Goal: Task Accomplishment & Management: Manage account settings

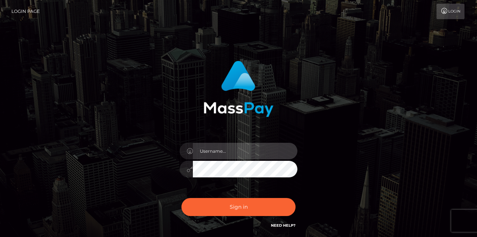
click at [222, 154] on input "text" at bounding box center [245, 151] width 105 height 17
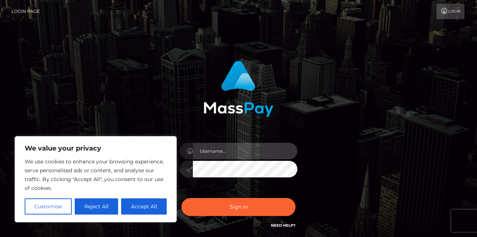
type input "Paigemarie2929@gmail.com"
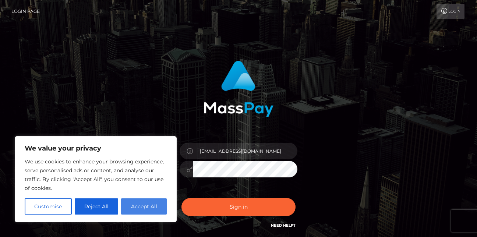
click at [149, 210] on button "Accept All" at bounding box center [144, 206] width 46 height 16
checkbox input "true"
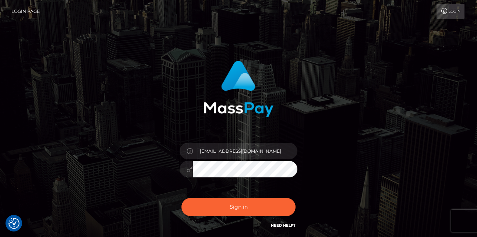
click at [181, 198] on button "Sign in" at bounding box center [238, 207] width 114 height 18
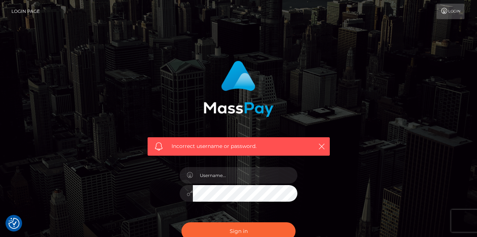
click at [414, 114] on div "Incorrect username or password." at bounding box center [238, 161] width 419 height 212
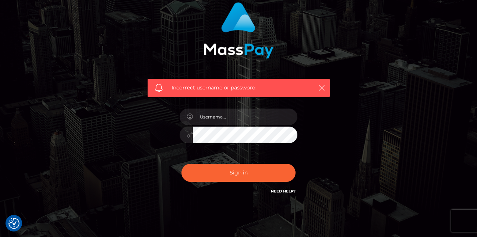
scroll to position [59, 0]
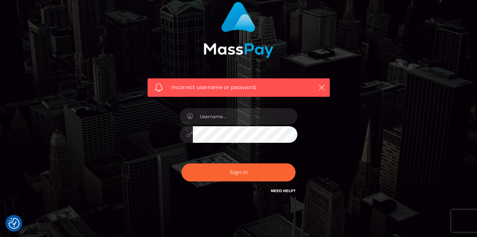
click at [280, 190] on link "Need Help?" at bounding box center [283, 190] width 25 height 5
click at [289, 192] on link "Need Help?" at bounding box center [283, 190] width 25 height 5
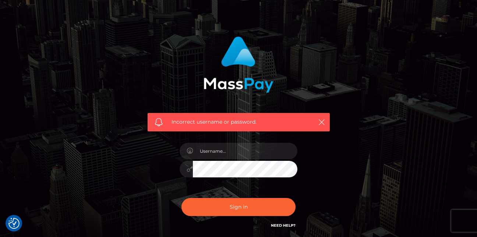
scroll to position [0, 0]
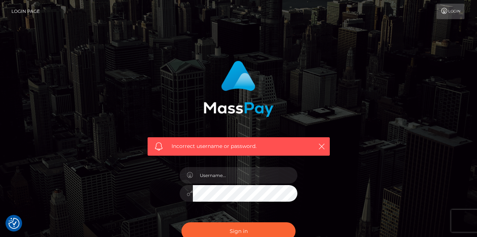
click at [455, 13] on link "Login" at bounding box center [450, 11] width 28 height 15
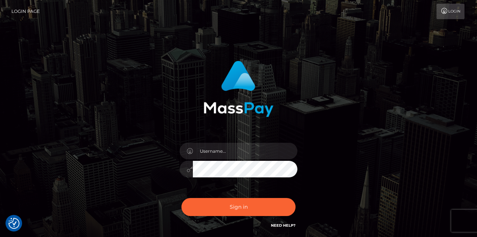
click at [273, 225] on link "Need Help?" at bounding box center [283, 225] width 25 height 5
click at [254, 151] on input "text" at bounding box center [245, 151] width 105 height 17
type input "Paigemarie2929@gmail.com"
click at [181, 198] on button "Sign in" at bounding box center [238, 207] width 114 height 18
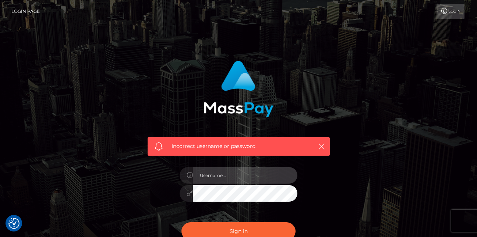
click at [236, 176] on input "text" at bounding box center [245, 175] width 105 height 17
type input "[EMAIL_ADDRESS][DOMAIN_NAME]"
click at [181, 222] on button "Sign in" at bounding box center [238, 231] width 114 height 18
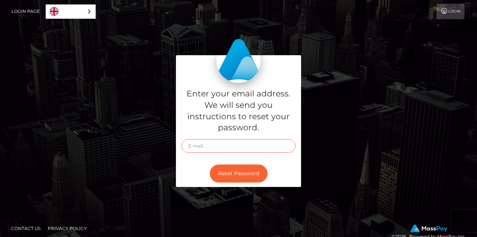
click at [208, 144] on input "text" at bounding box center [238, 146] width 114 height 14
type input "Paigemarie2929@gmail.com"
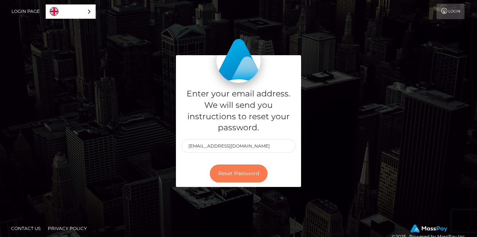
click at [238, 170] on button "Reset Password" at bounding box center [239, 173] width 58 height 18
